Goal: Find specific page/section: Find specific page/section

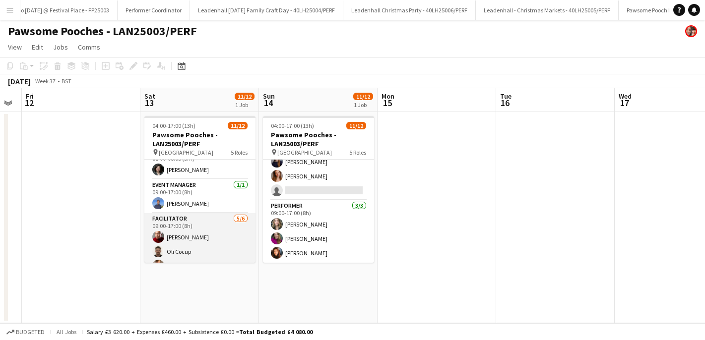
scroll to position [166, 0]
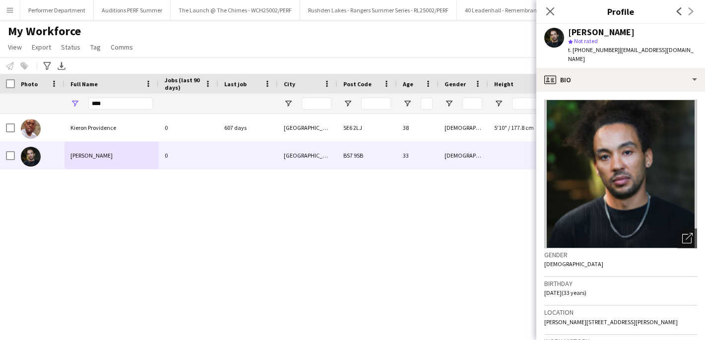
scroll to position [379, 0]
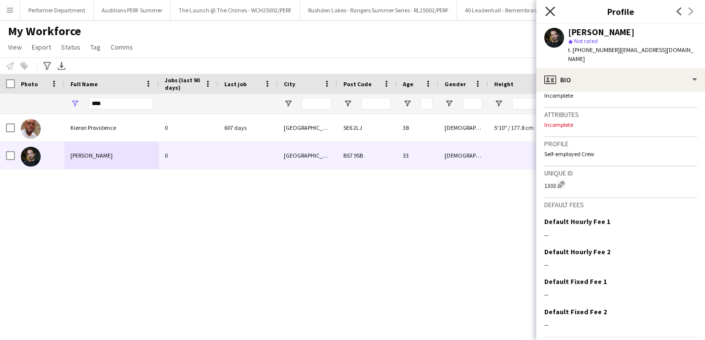
click at [550, 12] on icon at bounding box center [549, 10] width 9 height 9
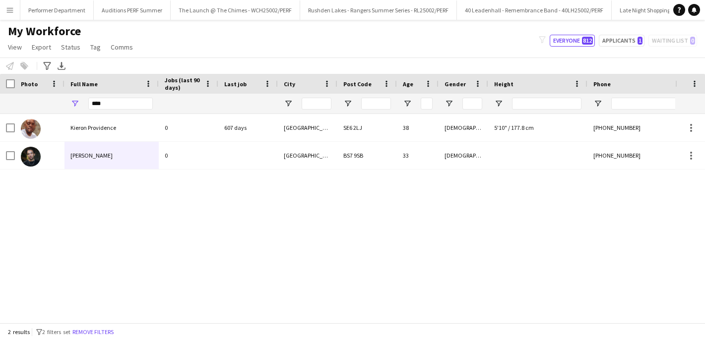
click at [9, 10] on app-icon "Menu" at bounding box center [10, 10] width 8 height 8
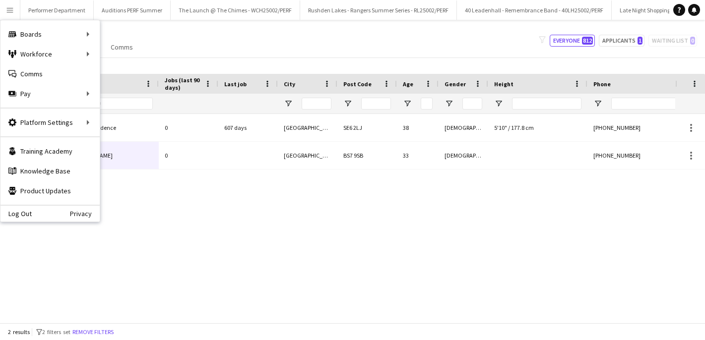
click at [168, 35] on div "My Workforce View Views Default view New view Update view Delete view Edit name…" at bounding box center [352, 41] width 705 height 34
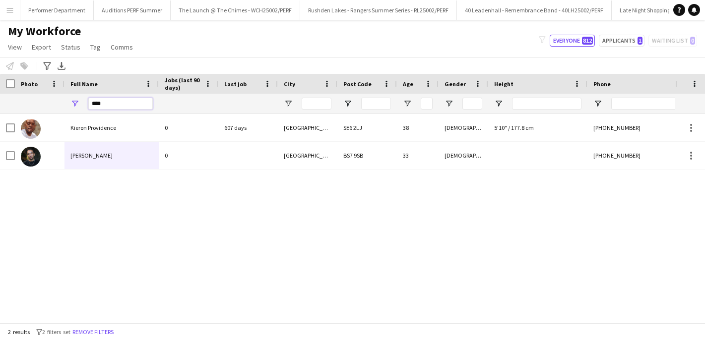
drag, startPoint x: 112, startPoint y: 105, endPoint x: 78, endPoint y: 100, distance: 34.1
click at [85, 102] on div "****" at bounding box center [112, 104] width 94 height 20
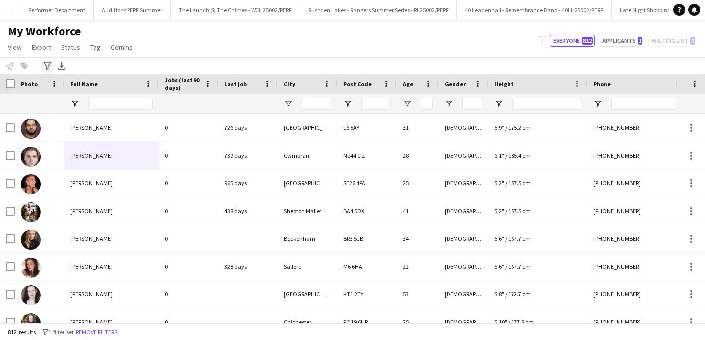
click at [51, 62] on icon "Advanced filters" at bounding box center [47, 66] width 8 height 8
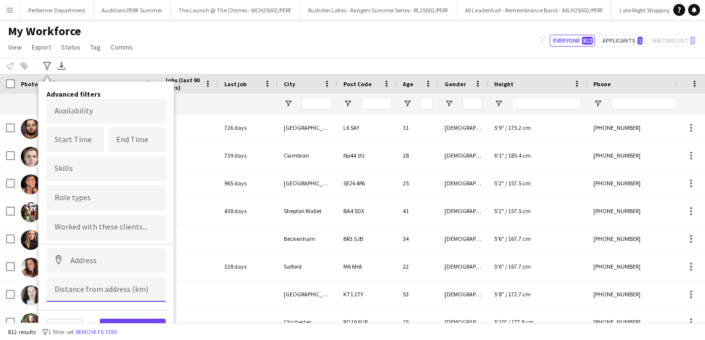
click at [87, 293] on input at bounding box center [106, 289] width 119 height 25
paste input
click at [116, 292] on input at bounding box center [106, 289] width 119 height 25
paste input
type input "*****"
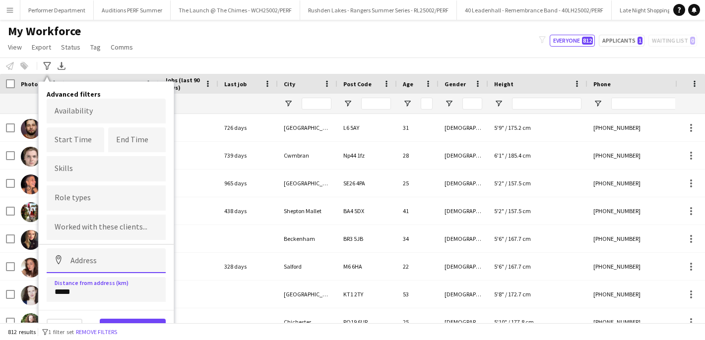
click at [122, 262] on input at bounding box center [106, 261] width 119 height 25
paste input "*******"
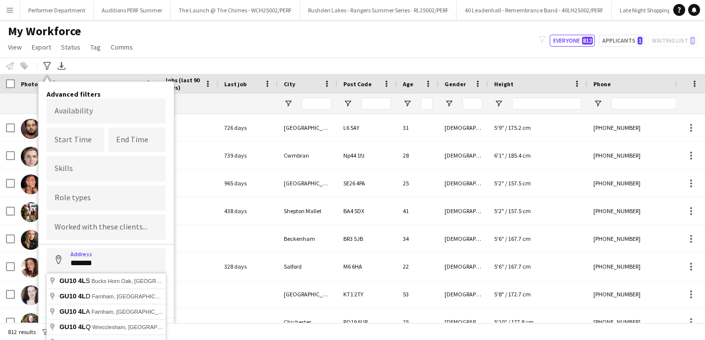
type input "**********"
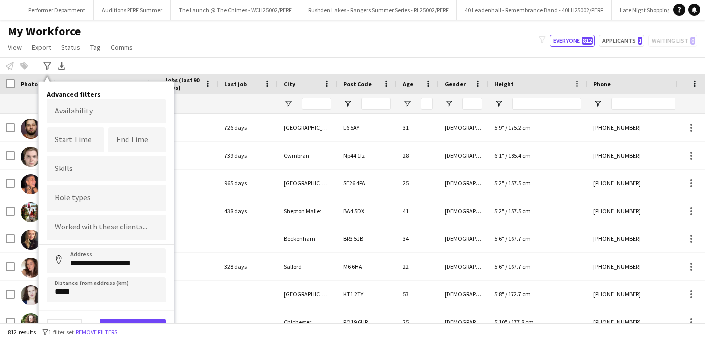
scroll to position [6, 0]
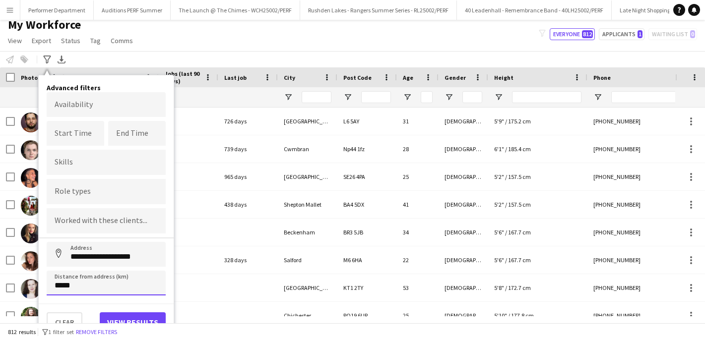
click at [112, 294] on input "*****" at bounding box center [106, 283] width 119 height 25
drag, startPoint x: 95, startPoint y: 288, endPoint x: -4, endPoint y: 288, distance: 98.8
click at [0, 288] on html "Menu Boards Boards Boards All jobs Status Workforce Workforce My Workforce Recr…" at bounding box center [352, 164] width 705 height 340
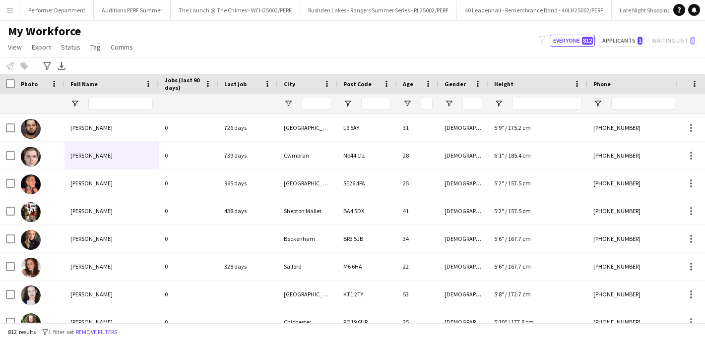
scroll to position [0, 0]
click at [41, 65] on div "Advanced filters" at bounding box center [47, 66] width 12 height 12
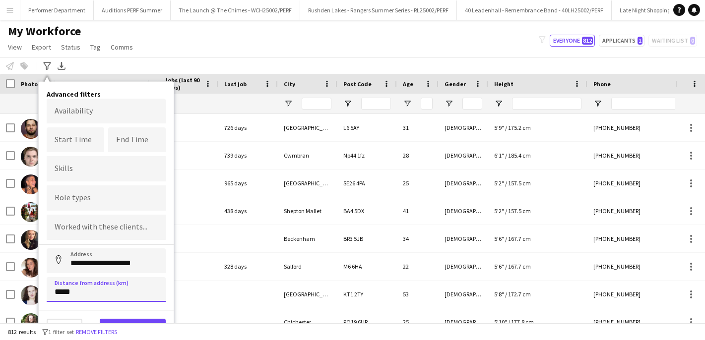
click at [76, 292] on input "*****" at bounding box center [106, 289] width 119 height 25
type input "****"
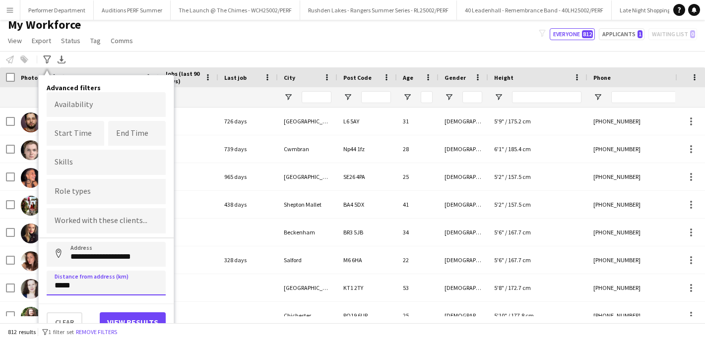
type input "*****"
click at [130, 315] on button "View results" at bounding box center [133, 323] width 66 height 20
type input "**********"
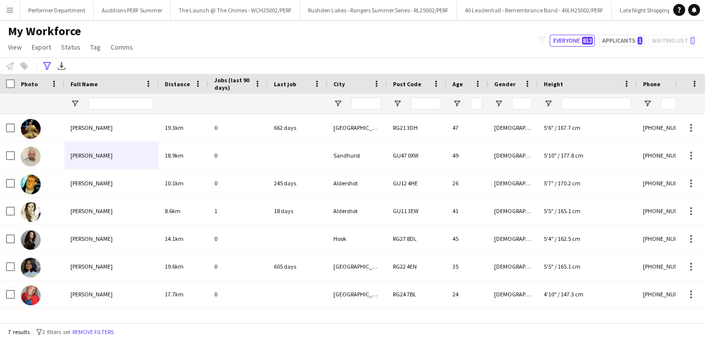
scroll to position [0, 0]
click at [44, 60] on div "Advanced filters" at bounding box center [47, 66] width 12 height 12
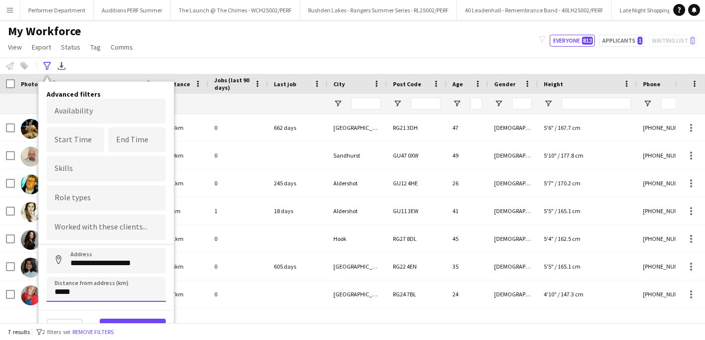
click at [59, 291] on input "*****" at bounding box center [106, 289] width 119 height 25
click button "Address" at bounding box center [59, 261] width 24 height 24
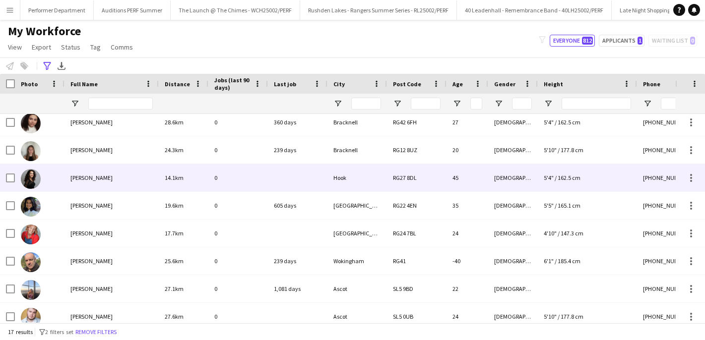
scroll to position [264, 0]
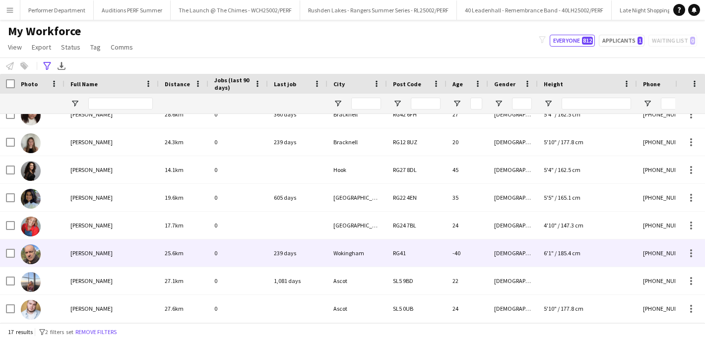
click at [93, 252] on span "Barry Callan" at bounding box center [91, 253] width 42 height 7
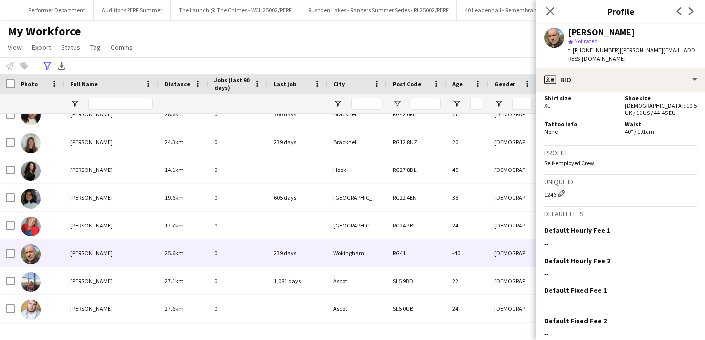
scroll to position [617, 0]
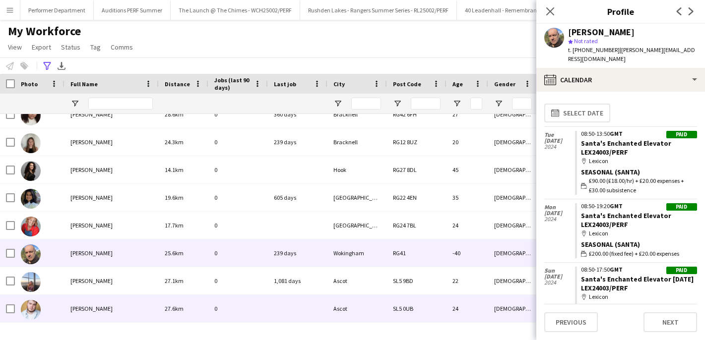
click at [93, 308] on span "Luke Vinecombe" at bounding box center [91, 308] width 42 height 7
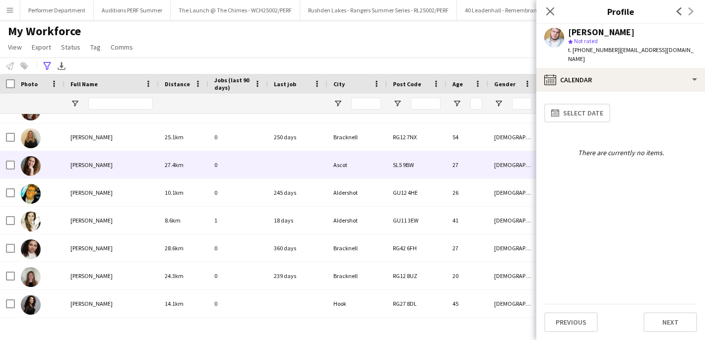
scroll to position [0, 0]
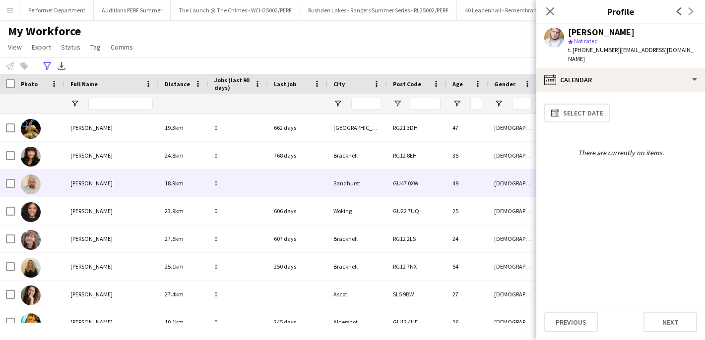
click at [93, 185] on span "Craig Buckingham" at bounding box center [91, 183] width 42 height 7
click at [49, 64] on icon "Advanced filters" at bounding box center [47, 66] width 8 height 8
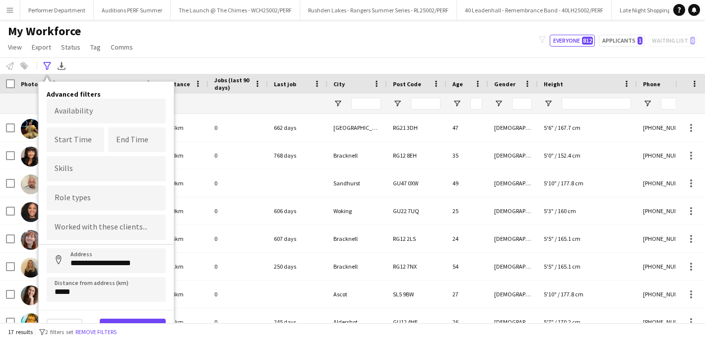
scroll to position [6, 0]
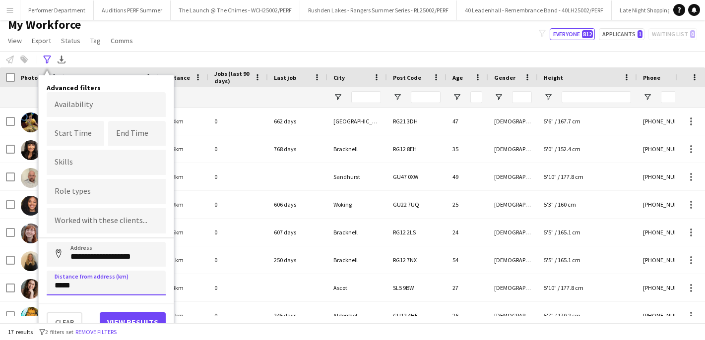
click at [58, 284] on input "*****" at bounding box center [106, 283] width 119 height 25
click button "Address" at bounding box center [59, 254] width 24 height 24
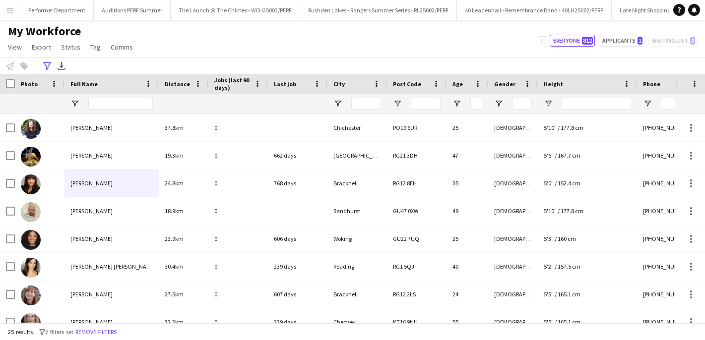
scroll to position [0, 0]
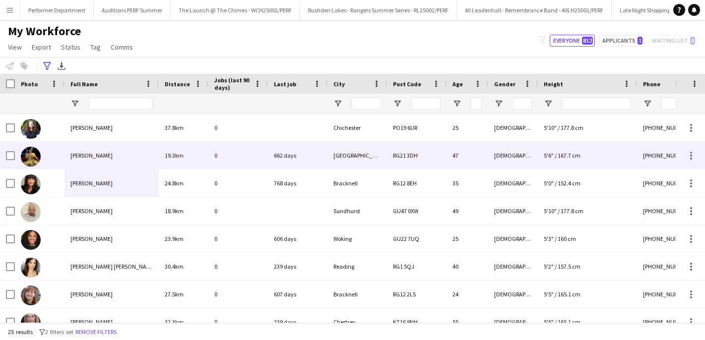
click at [81, 159] on span "Becky Kitter" at bounding box center [91, 155] width 42 height 7
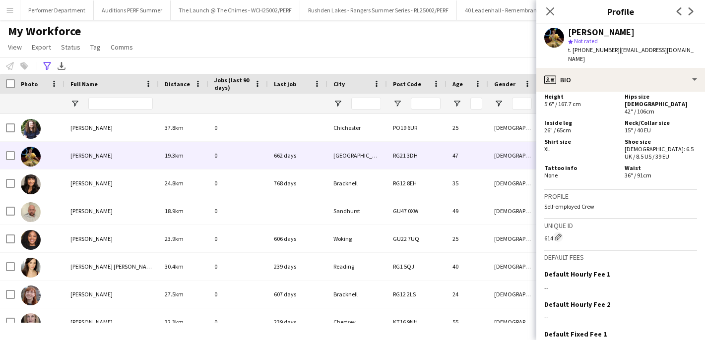
scroll to position [688, 0]
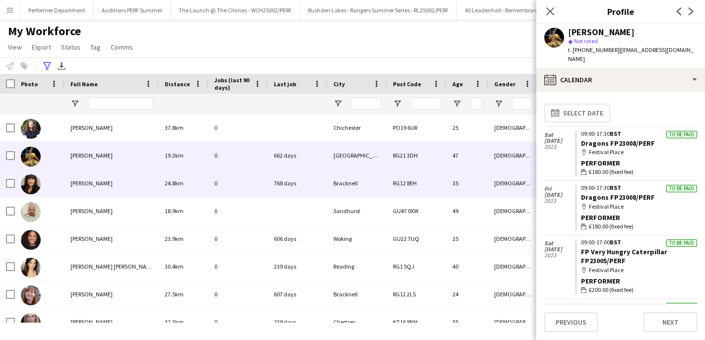
click at [97, 191] on div "Christina Harris" at bounding box center [112, 183] width 94 height 27
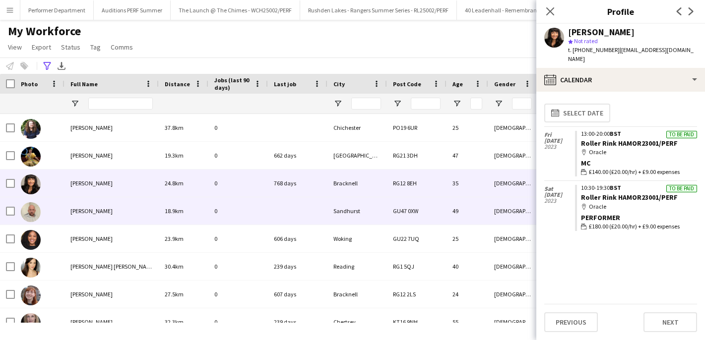
click at [97, 209] on span "Craig Buckingham" at bounding box center [91, 210] width 42 height 7
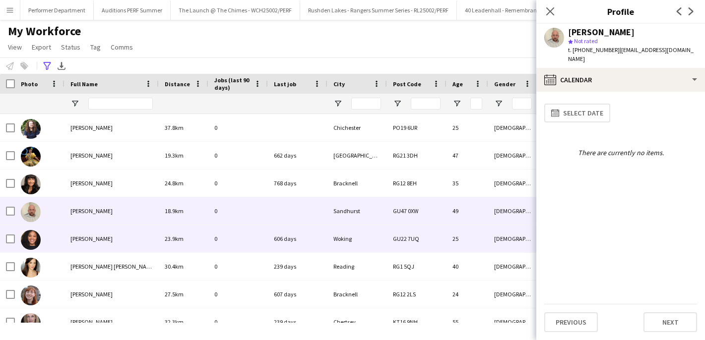
click at [97, 232] on div "Diavian Galloway" at bounding box center [112, 238] width 94 height 27
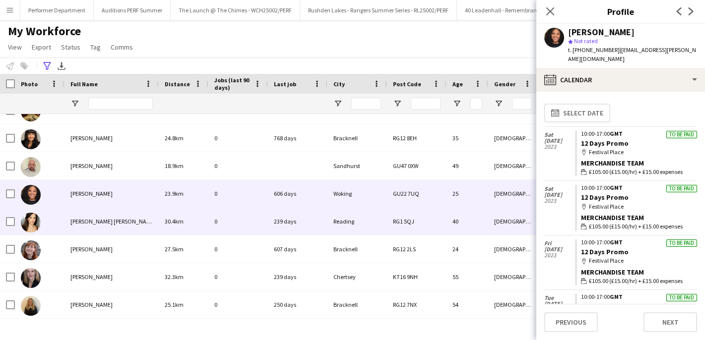
scroll to position [47, 0]
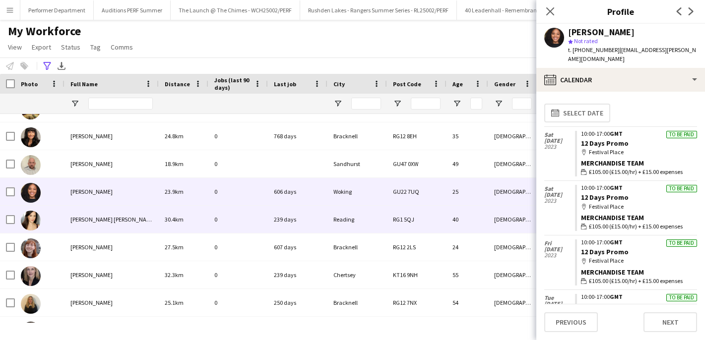
click at [98, 224] on div "Emma Louise-Price" at bounding box center [112, 219] width 94 height 27
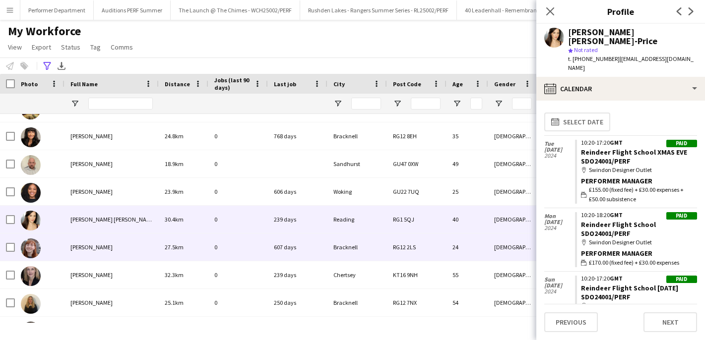
click at [91, 248] on span "Harriet Sharp" at bounding box center [91, 247] width 42 height 7
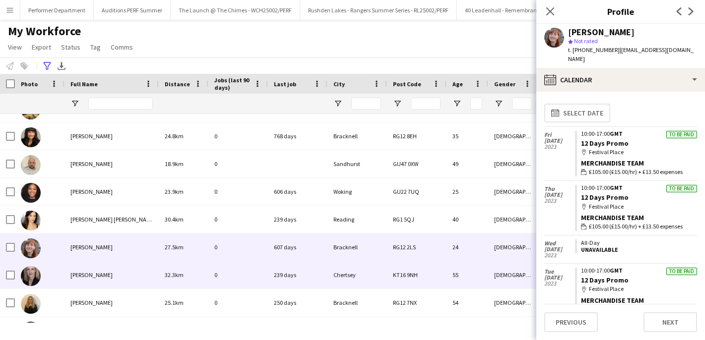
click at [91, 273] on span "Heather Roan" at bounding box center [91, 274] width 42 height 7
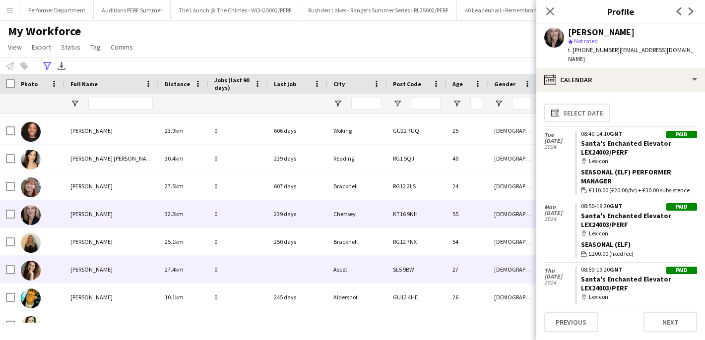
scroll to position [109, 0]
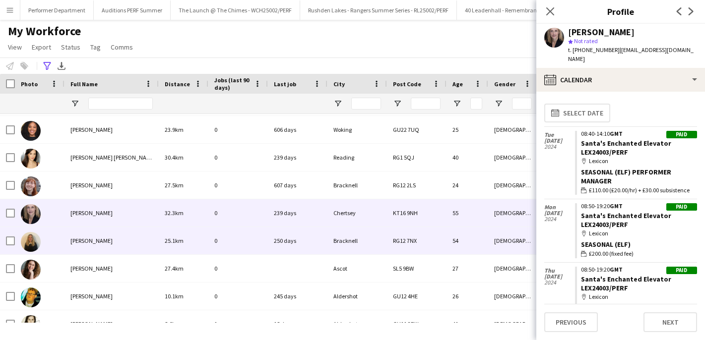
click at [91, 246] on div "Heidi Coyle" at bounding box center [112, 240] width 94 height 27
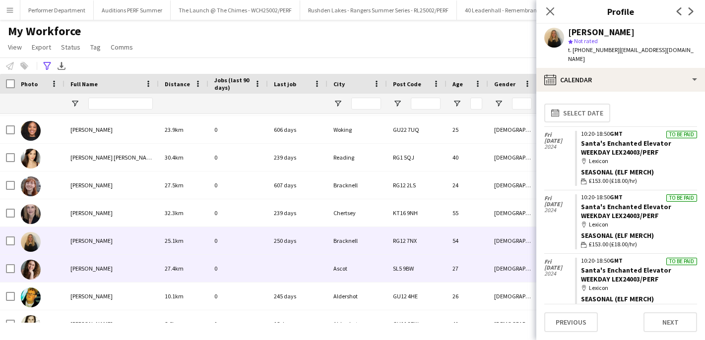
click at [91, 269] on span "Helen White" at bounding box center [91, 268] width 42 height 7
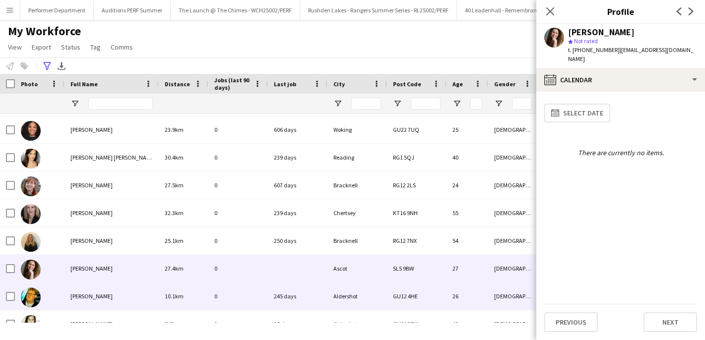
click at [88, 293] on span "Jack Mason" at bounding box center [91, 296] width 42 height 7
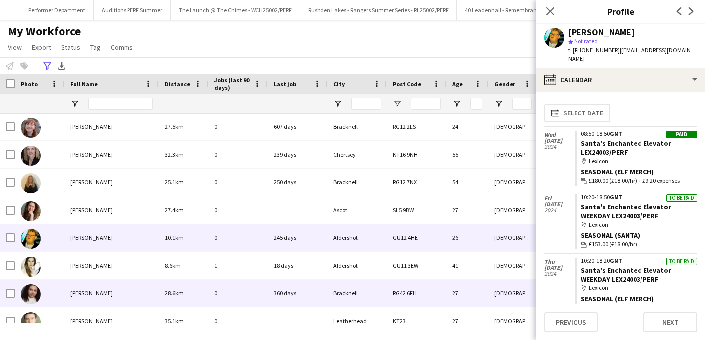
scroll to position [170, 0]
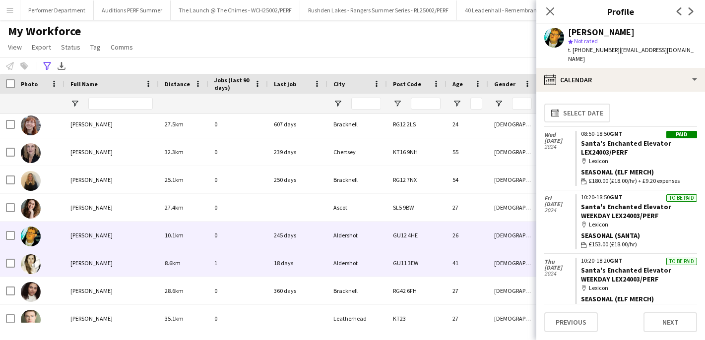
click at [80, 264] on span "katy Allen" at bounding box center [91, 263] width 42 height 7
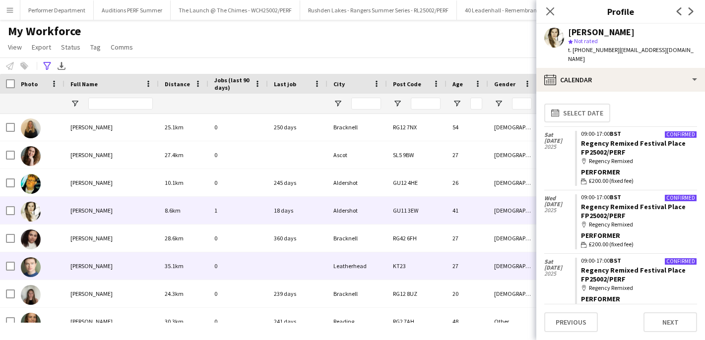
scroll to position [224, 0]
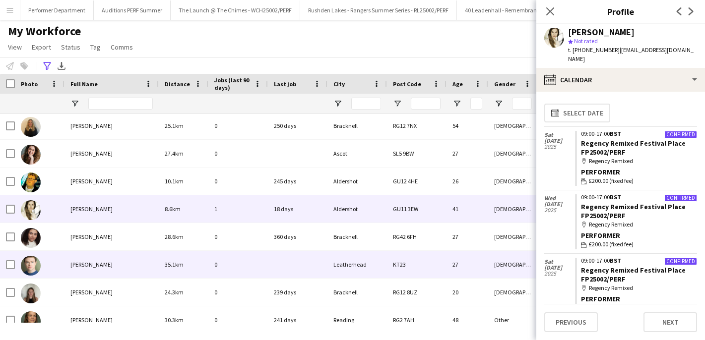
click at [88, 263] on span "Matt Hansen" at bounding box center [91, 264] width 42 height 7
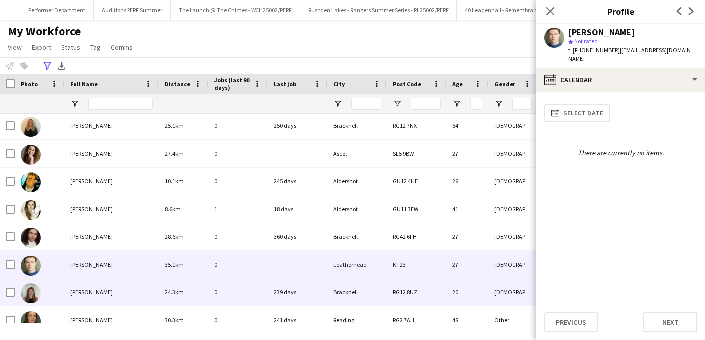
click at [85, 292] on span "Millie Eldridge" at bounding box center [91, 292] width 42 height 7
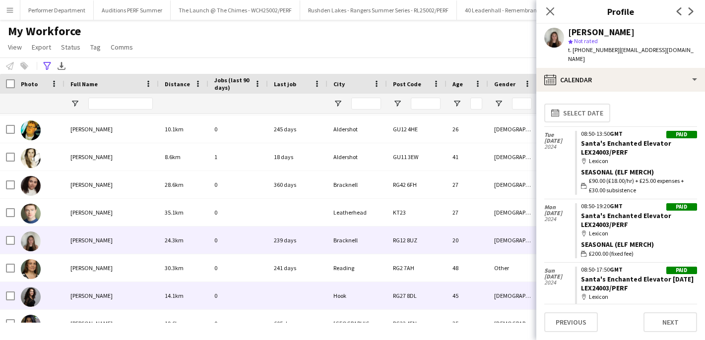
scroll to position [0, 0]
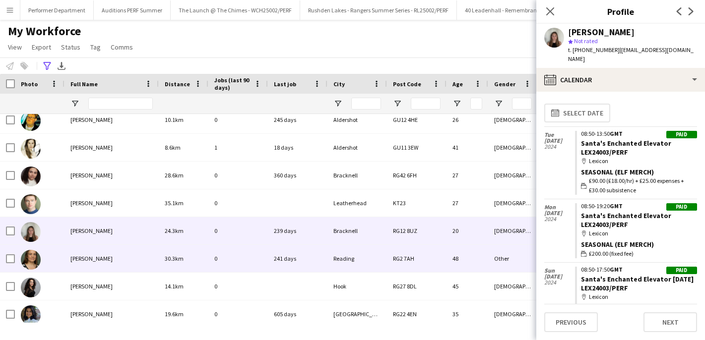
click at [96, 260] on span "Natalie Wilcox" at bounding box center [91, 258] width 42 height 7
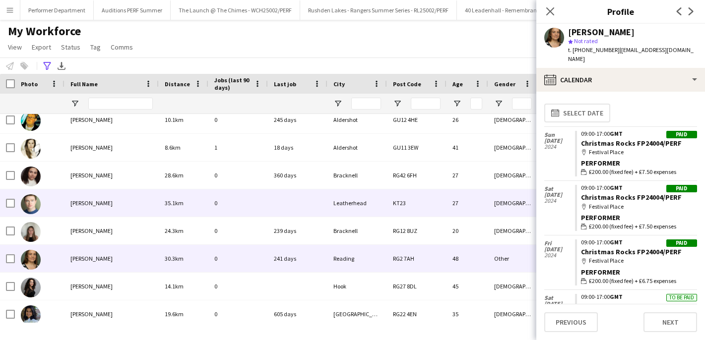
scroll to position [331, 0]
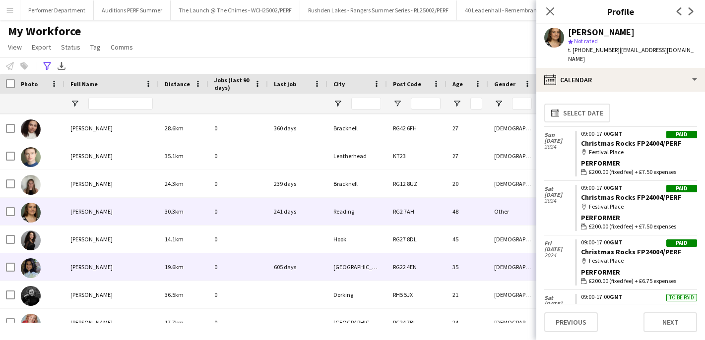
click at [91, 266] on span "Nishita Karnad" at bounding box center [91, 267] width 42 height 7
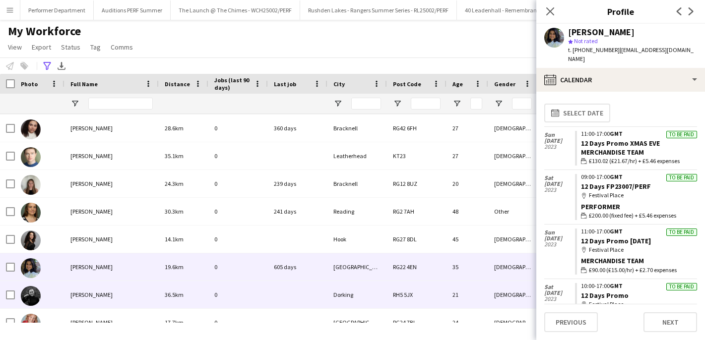
click at [85, 295] on span "phoebe collins" at bounding box center [91, 294] width 42 height 7
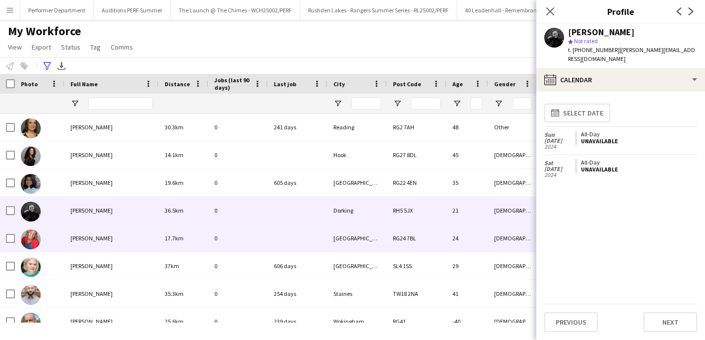
click at [93, 237] on span "Pip Simpson" at bounding box center [91, 238] width 42 height 7
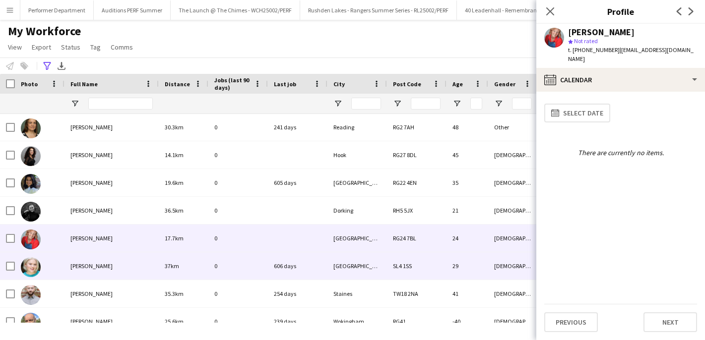
click at [89, 266] on span "Rosie Horler" at bounding box center [91, 266] width 42 height 7
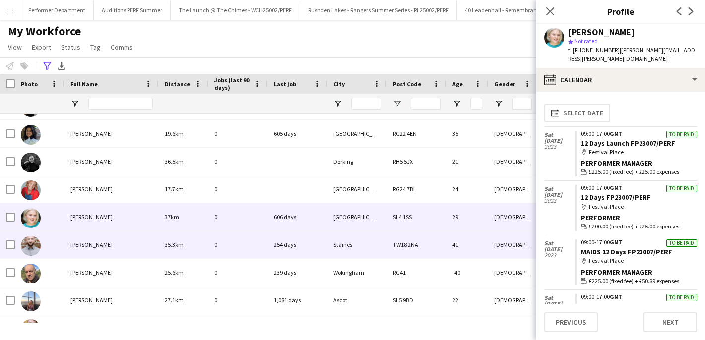
click at [63, 244] on div at bounding box center [40, 244] width 50 height 27
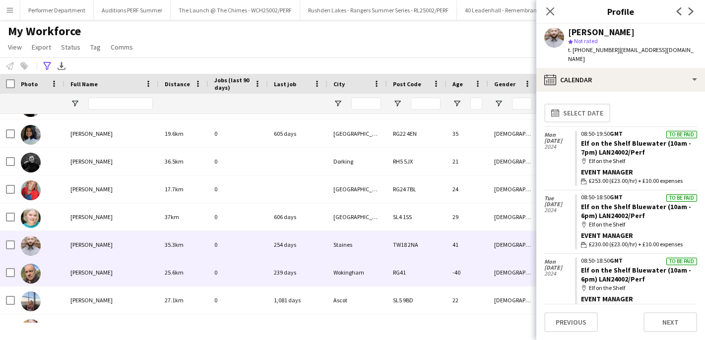
click at [96, 270] on span "Barry Callan" at bounding box center [91, 272] width 42 height 7
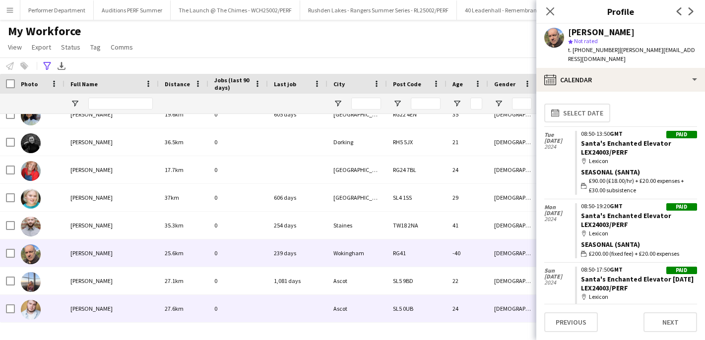
click at [89, 307] on span "Luke Vinecombe" at bounding box center [91, 308] width 42 height 7
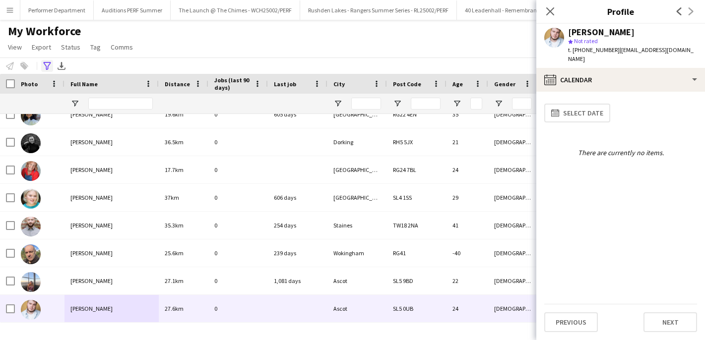
click at [46, 67] on icon "Advanced filters" at bounding box center [47, 66] width 8 height 8
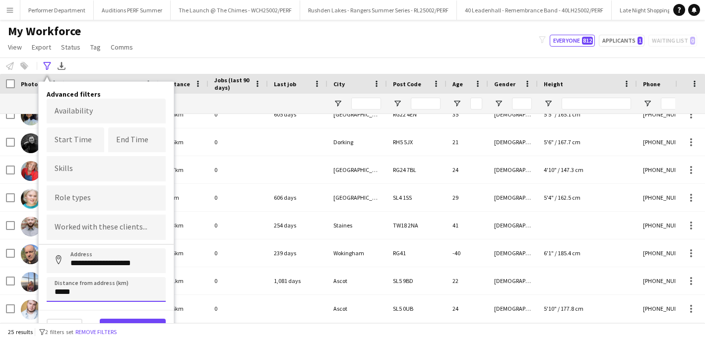
click at [60, 292] on input "*****" at bounding box center [106, 289] width 119 height 25
type input "*****"
click button "Address" at bounding box center [59, 261] width 24 height 24
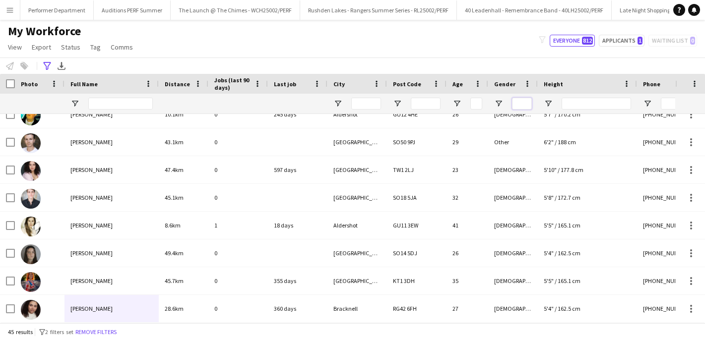
click at [522, 104] on input "Gender Filter Input" at bounding box center [522, 104] width 20 height 12
click at [499, 102] on span "Open Filter Menu" at bounding box center [498, 103] width 9 height 9
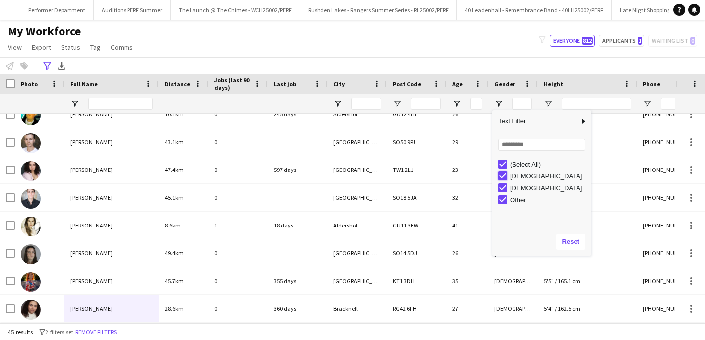
type input "**********"
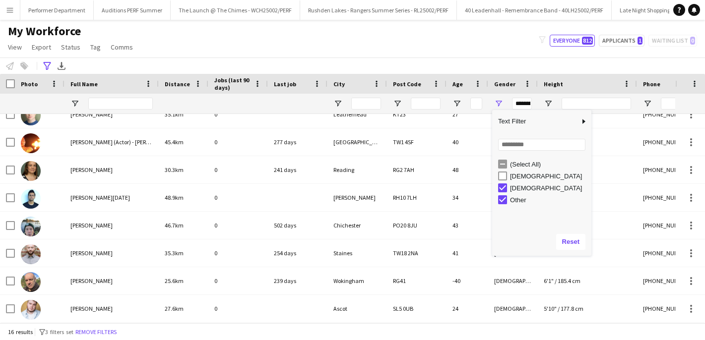
click at [384, 56] on div "My Workforce View Views Default view New view Update view Delete view Edit name…" at bounding box center [352, 41] width 705 height 34
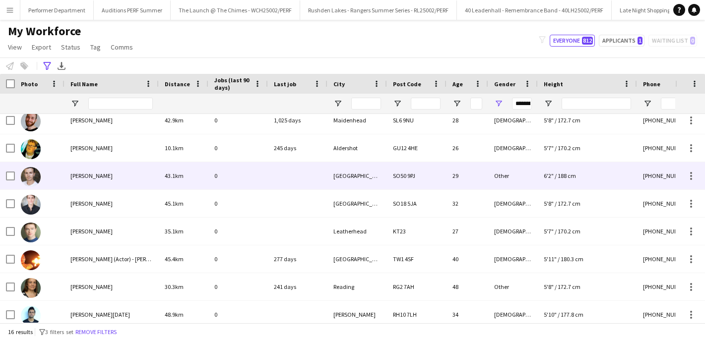
scroll to position [0, 0]
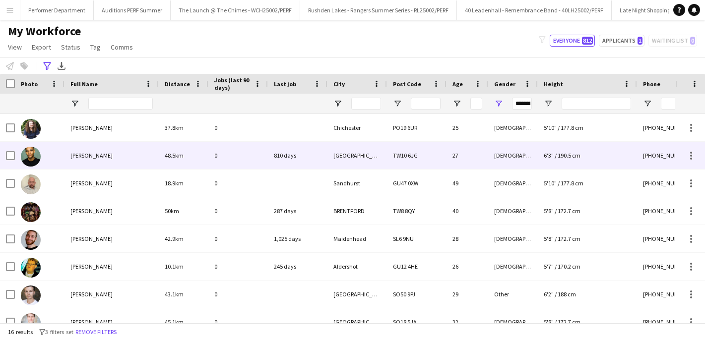
click at [88, 160] on div "Adam Wadge" at bounding box center [112, 155] width 94 height 27
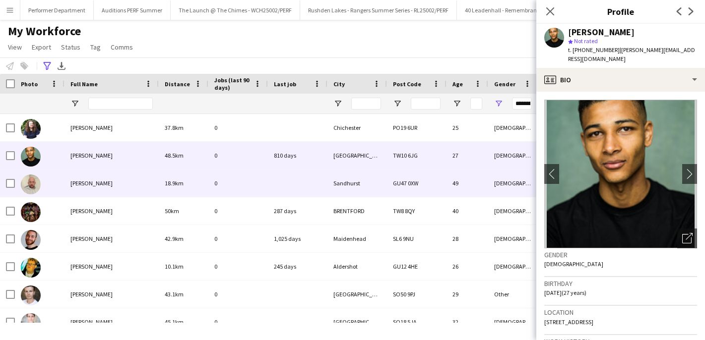
click at [88, 177] on div "Craig Buckingham" at bounding box center [112, 183] width 94 height 27
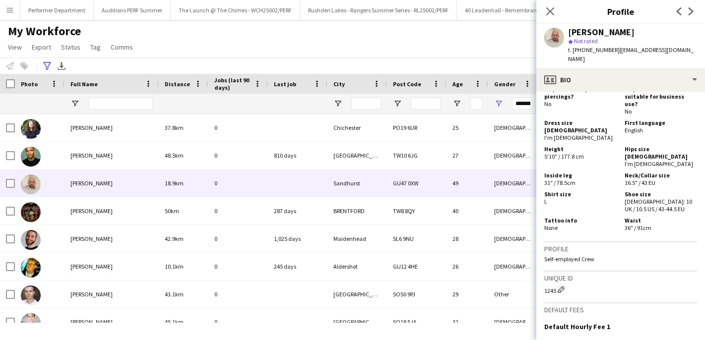
scroll to position [866, 0]
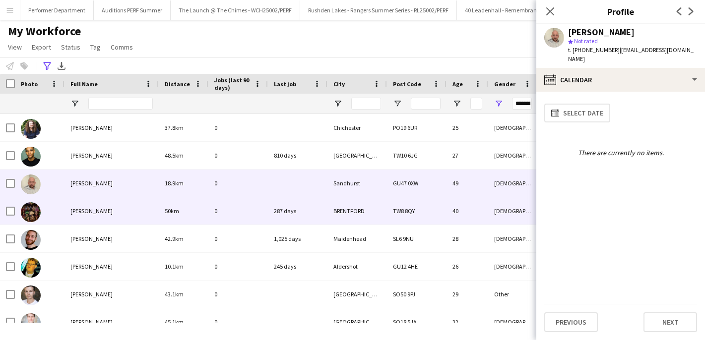
click at [101, 214] on span "David Horden" at bounding box center [91, 210] width 42 height 7
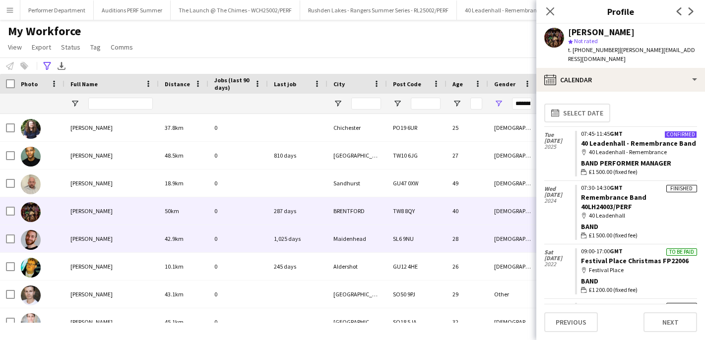
click at [100, 238] on span "Ethan Piercey" at bounding box center [91, 238] width 42 height 7
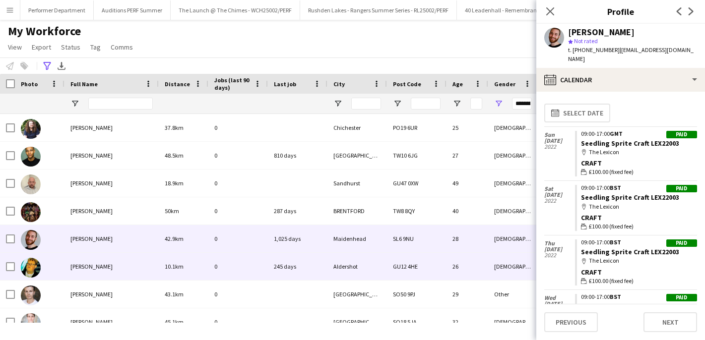
click at [96, 268] on span "Jack Mason" at bounding box center [91, 266] width 42 height 7
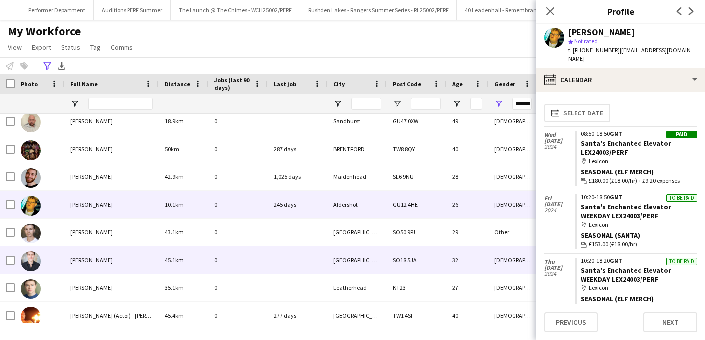
scroll to position [63, 0]
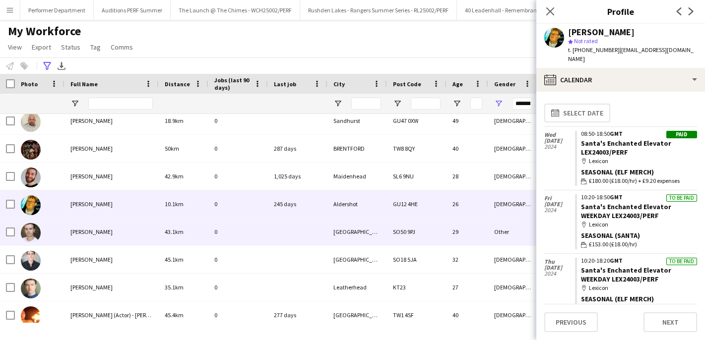
click at [91, 231] on span "Jack Oliver" at bounding box center [91, 231] width 42 height 7
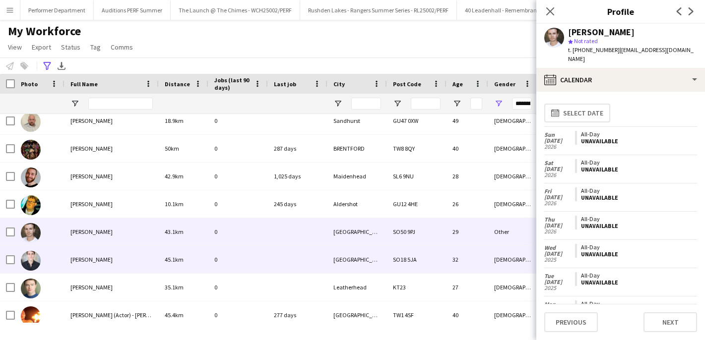
click at [89, 262] on span "Jordan Hiscott" at bounding box center [91, 259] width 42 height 7
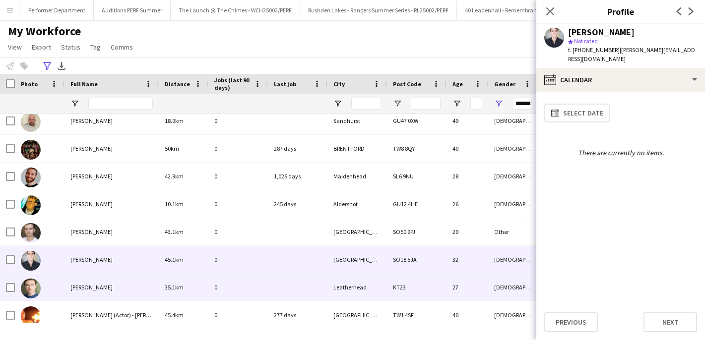
click at [87, 285] on span "Matt Hansen" at bounding box center [91, 287] width 42 height 7
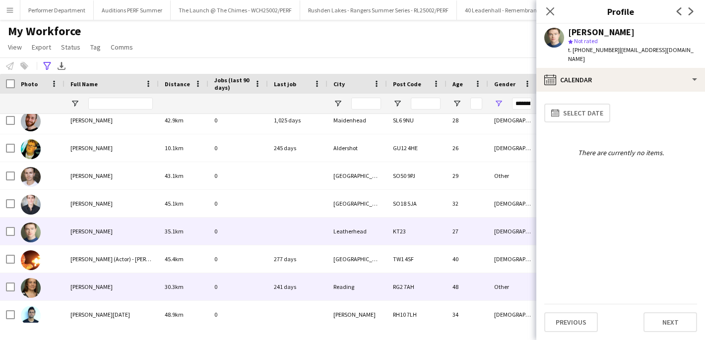
scroll to position [121, 0]
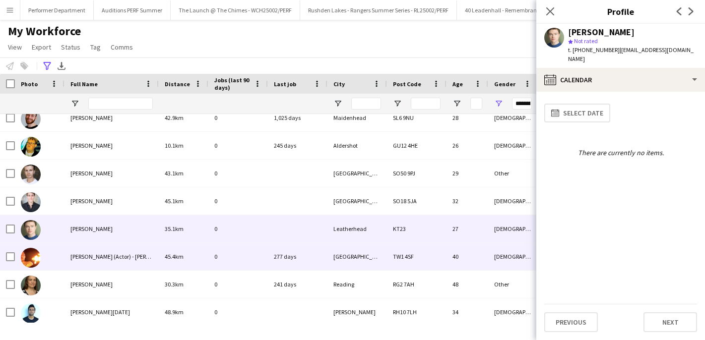
click at [96, 258] on span "Matthew (Actor) - Rachel (Agent) Bunn (Actor) - Jenkins (Agent)" at bounding box center [197, 256] width 254 height 7
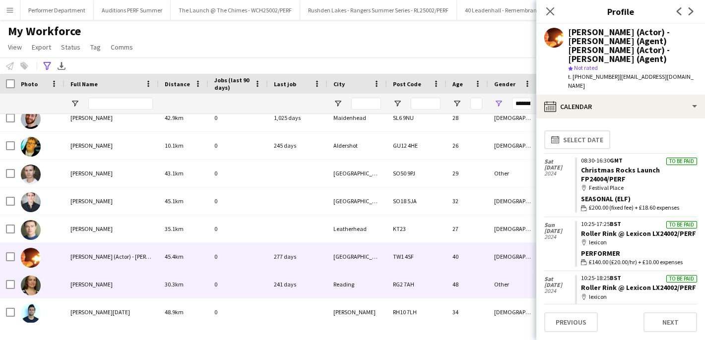
click at [90, 295] on div "Natalie Wilcox" at bounding box center [112, 284] width 94 height 27
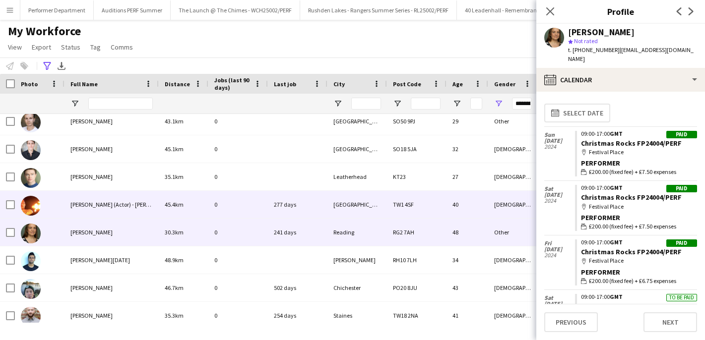
scroll to position [218, 0]
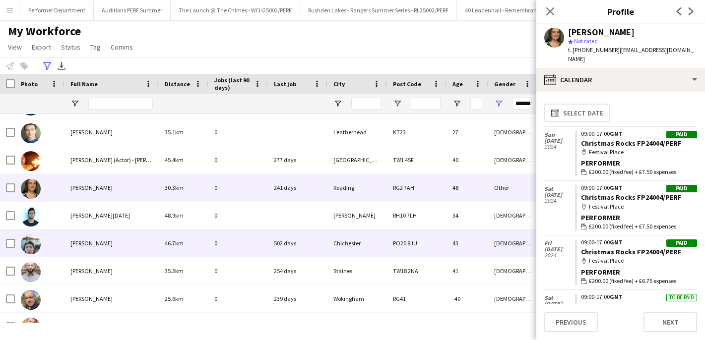
click at [80, 245] on span "Tim Barnsdall" at bounding box center [91, 243] width 42 height 7
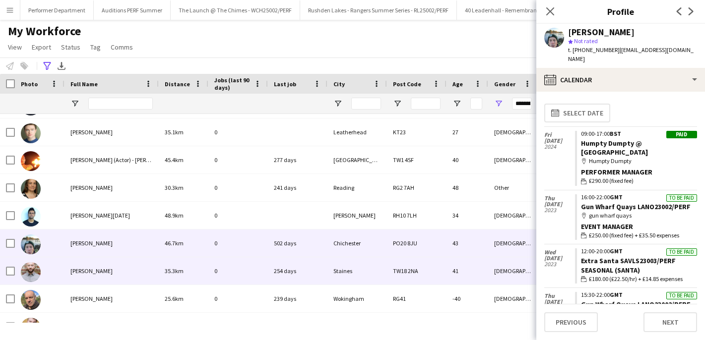
click at [90, 274] on span "Adam Mayne" at bounding box center [91, 271] width 42 height 7
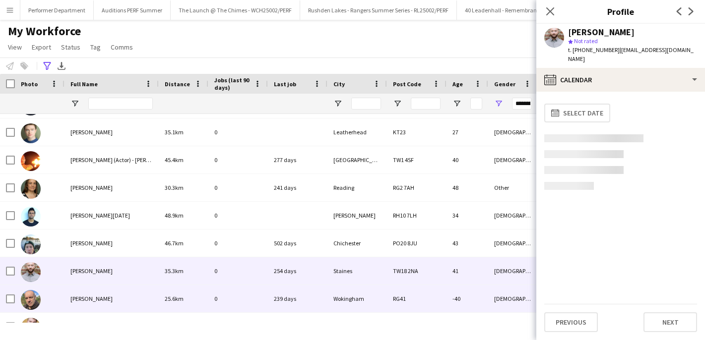
click at [91, 299] on span "Barry Callan" at bounding box center [91, 298] width 42 height 7
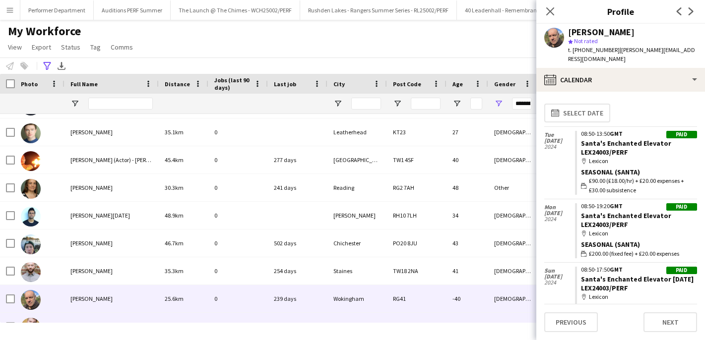
scroll to position [236, 0]
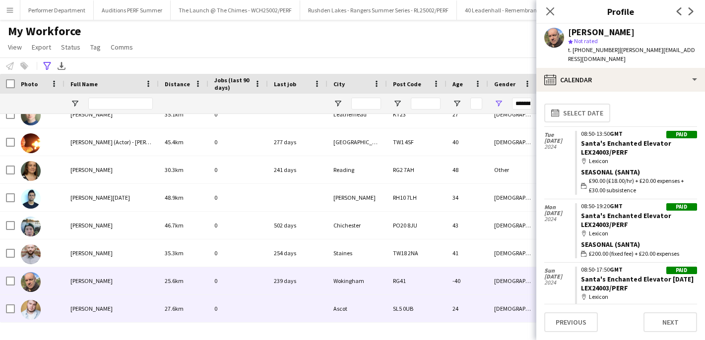
click at [90, 310] on span "Luke Vinecombe" at bounding box center [91, 308] width 42 height 7
